Goal: Entertainment & Leisure: Consume media (video, audio)

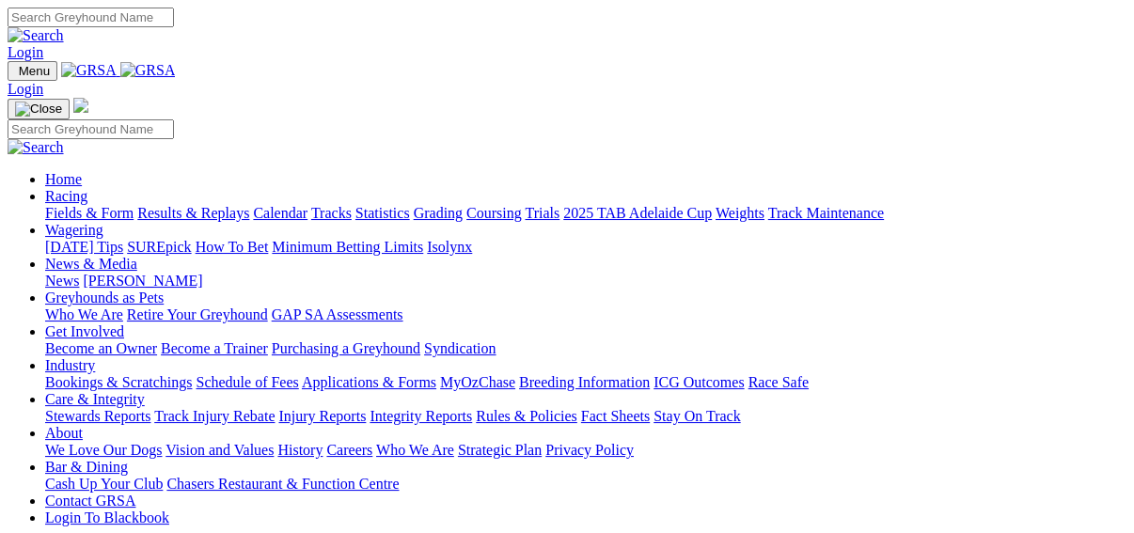
click at [87, 188] on link "Racing" at bounding box center [66, 196] width 42 height 16
click at [55, 205] on link "Fields & Form" at bounding box center [89, 213] width 88 height 16
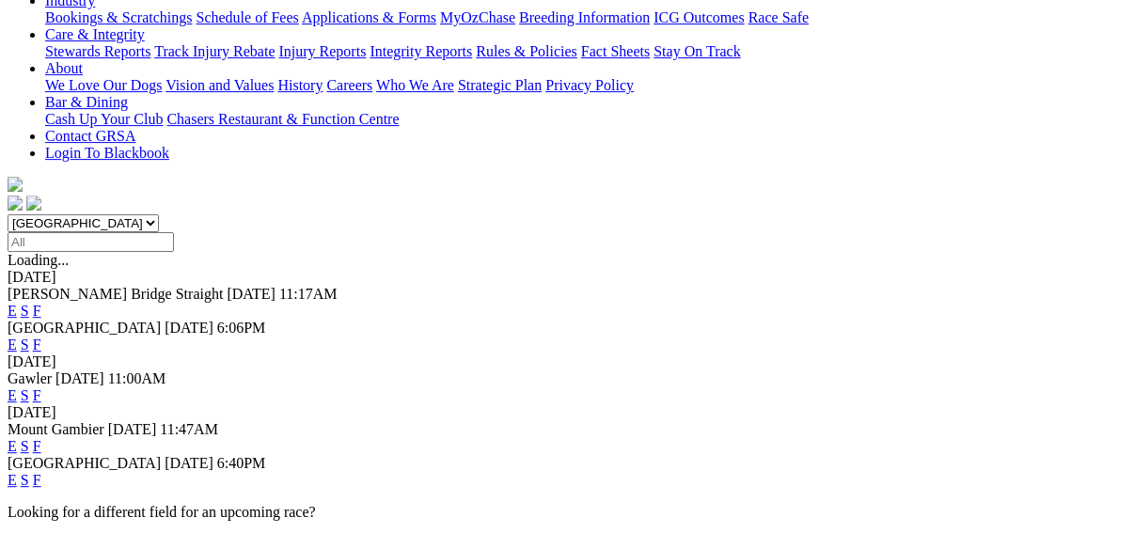
scroll to position [526, 0]
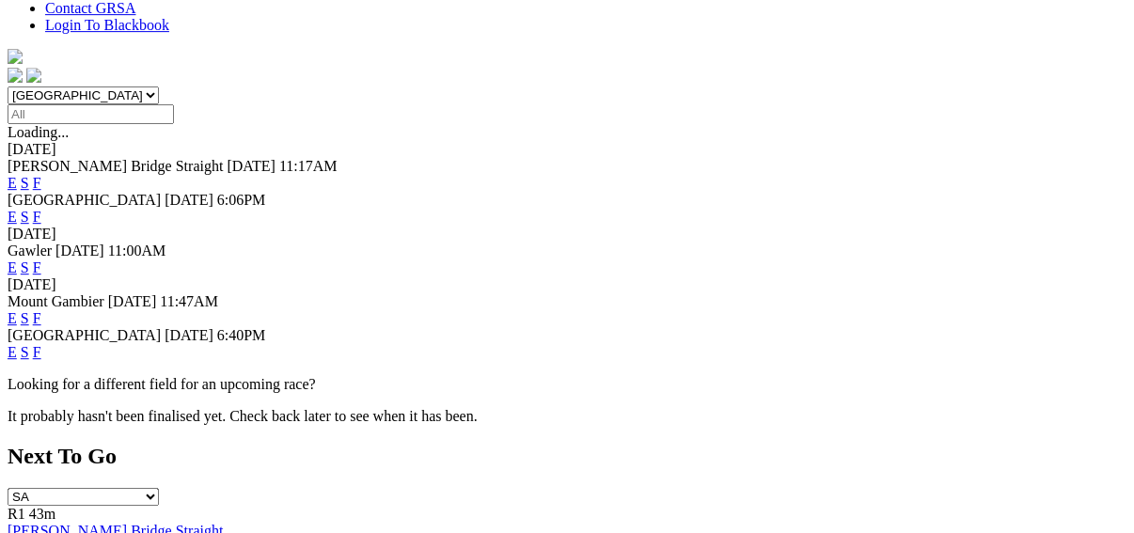
click at [41, 344] on link "F" at bounding box center [37, 352] width 8 height 16
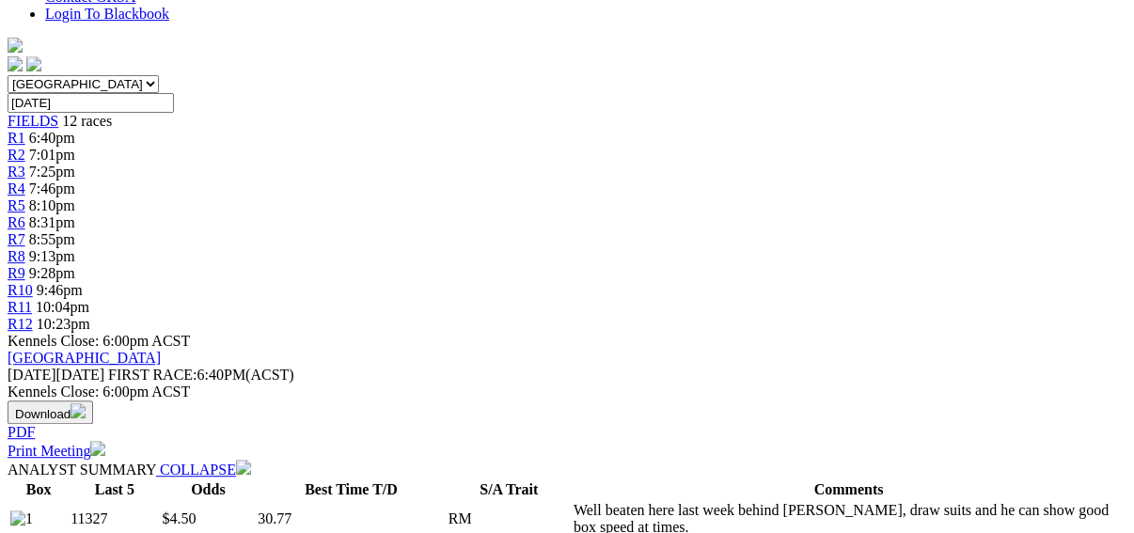
scroll to position [602, 0]
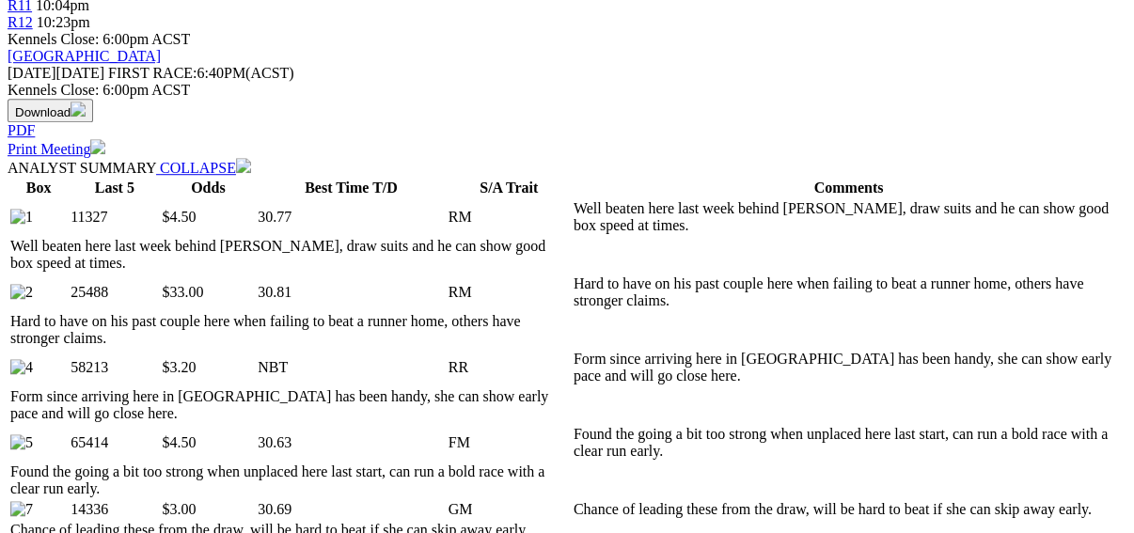
scroll to position [902, 0]
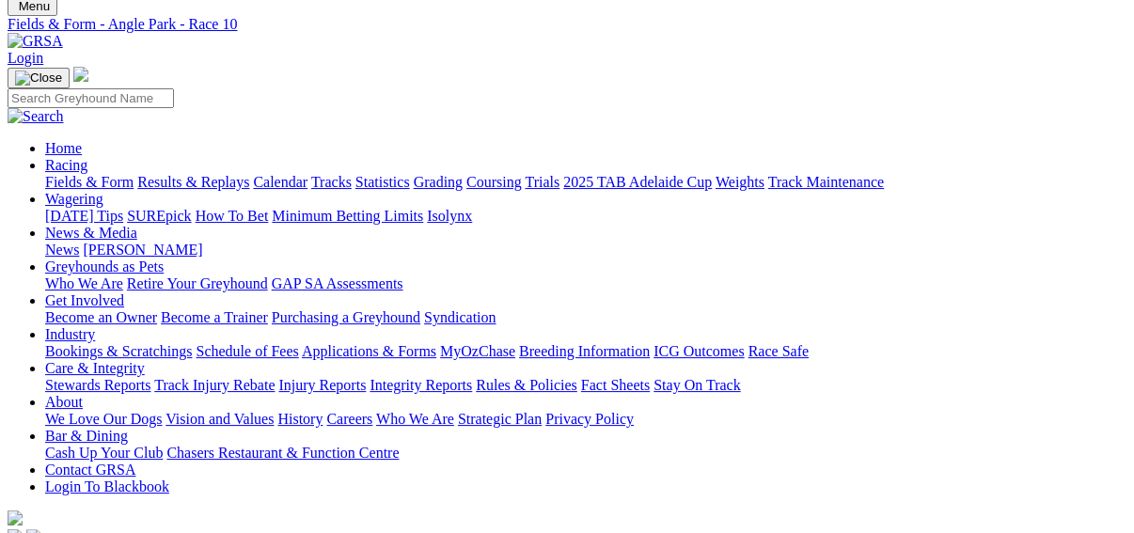
scroll to position [0, 0]
